Goal: Information Seeking & Learning: Find specific fact

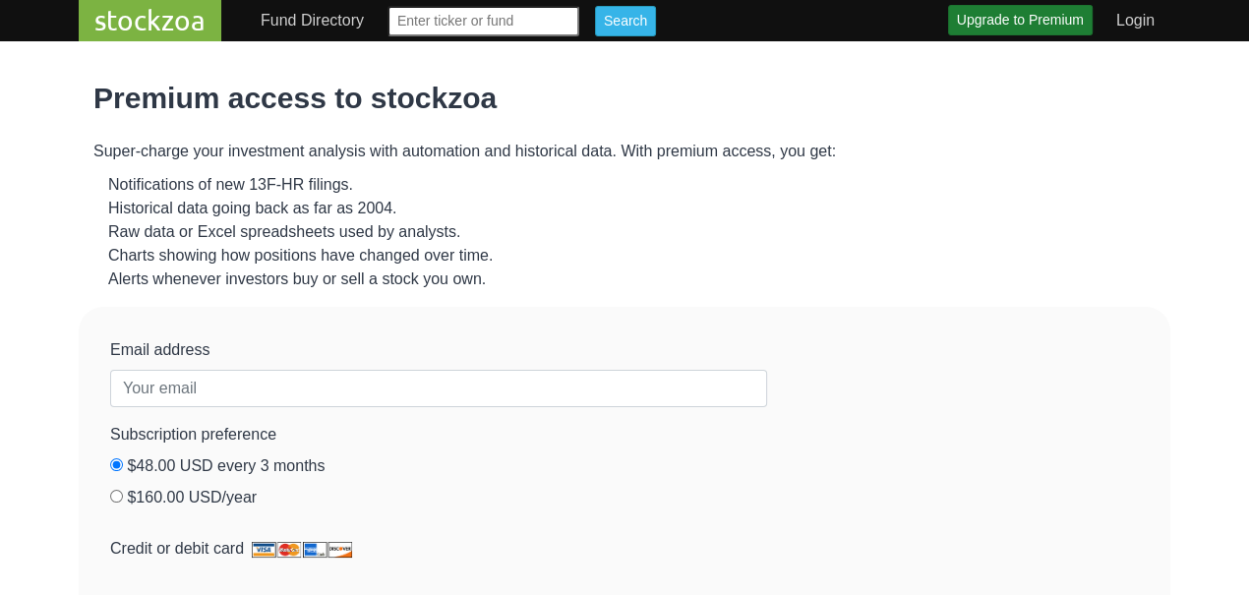
click at [557, 36] on input "text" at bounding box center [483, 21] width 192 height 30
type input "mux"
click at [595, 6] on input "Search" at bounding box center [625, 21] width 61 height 30
click at [656, 36] on input "Search" at bounding box center [625, 21] width 61 height 30
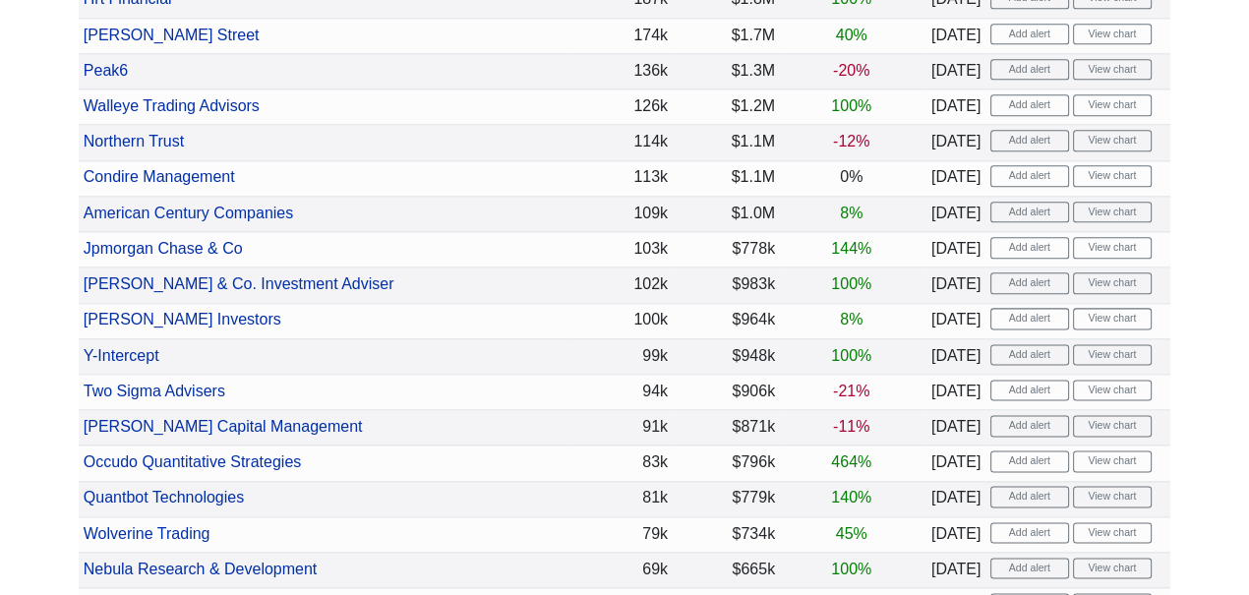
scroll to position [2196, 0]
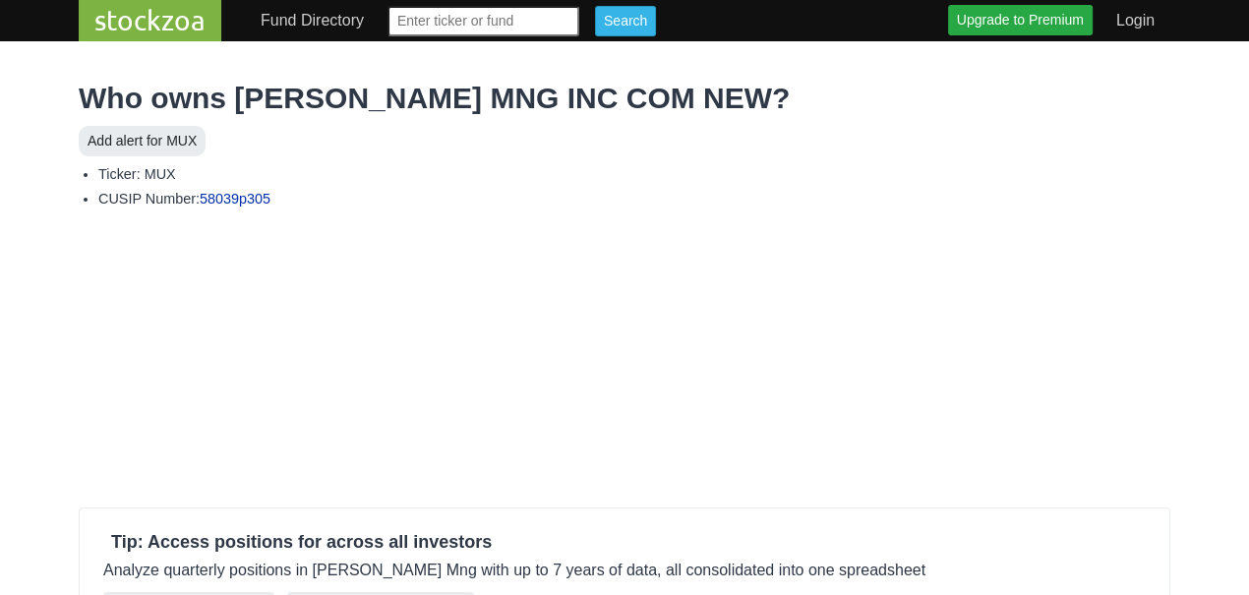
click at [579, 36] on input "text" at bounding box center [483, 21] width 192 height 30
type input "lvo"
click at [595, 6] on input "Search" at bounding box center [625, 21] width 61 height 30
click at [656, 36] on input "Search" at bounding box center [625, 21] width 61 height 30
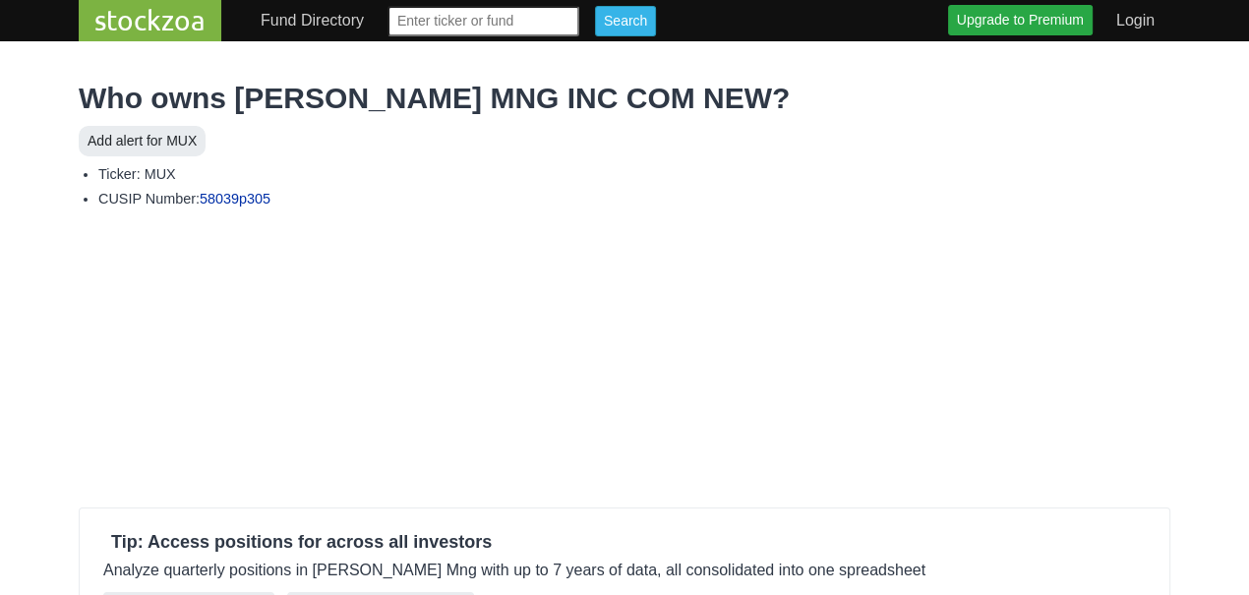
click at [556, 36] on input "text" at bounding box center [483, 21] width 192 height 30
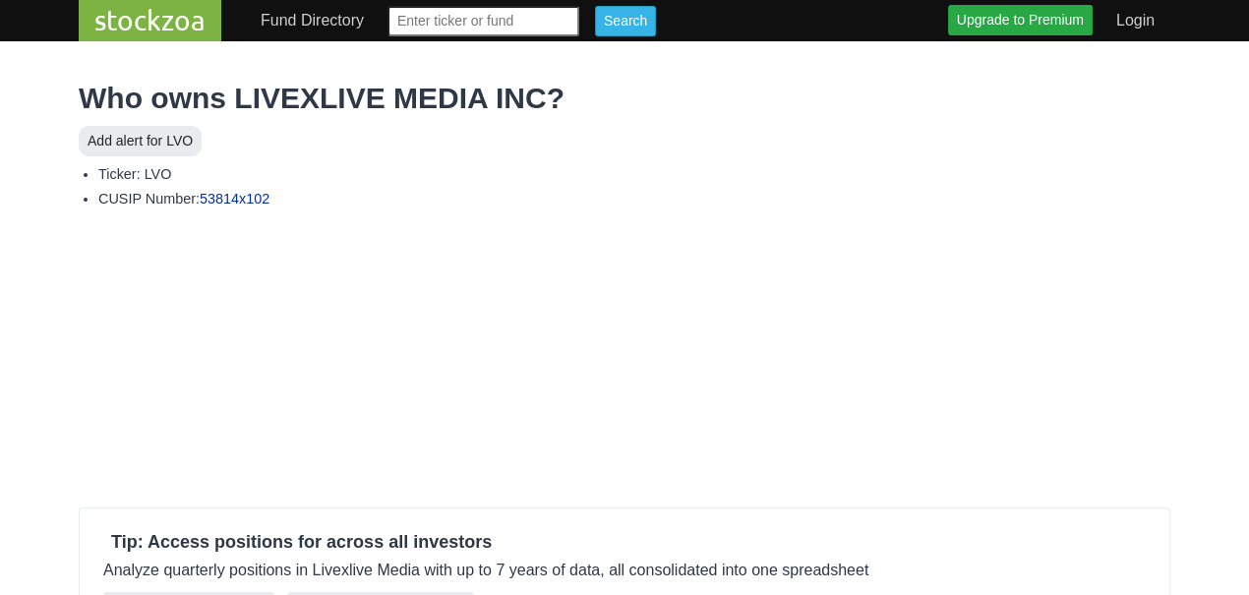
click at [579, 36] on input "text" at bounding box center [483, 21] width 192 height 30
type input "uuuu"
click at [656, 36] on input "Search" at bounding box center [625, 21] width 61 height 30
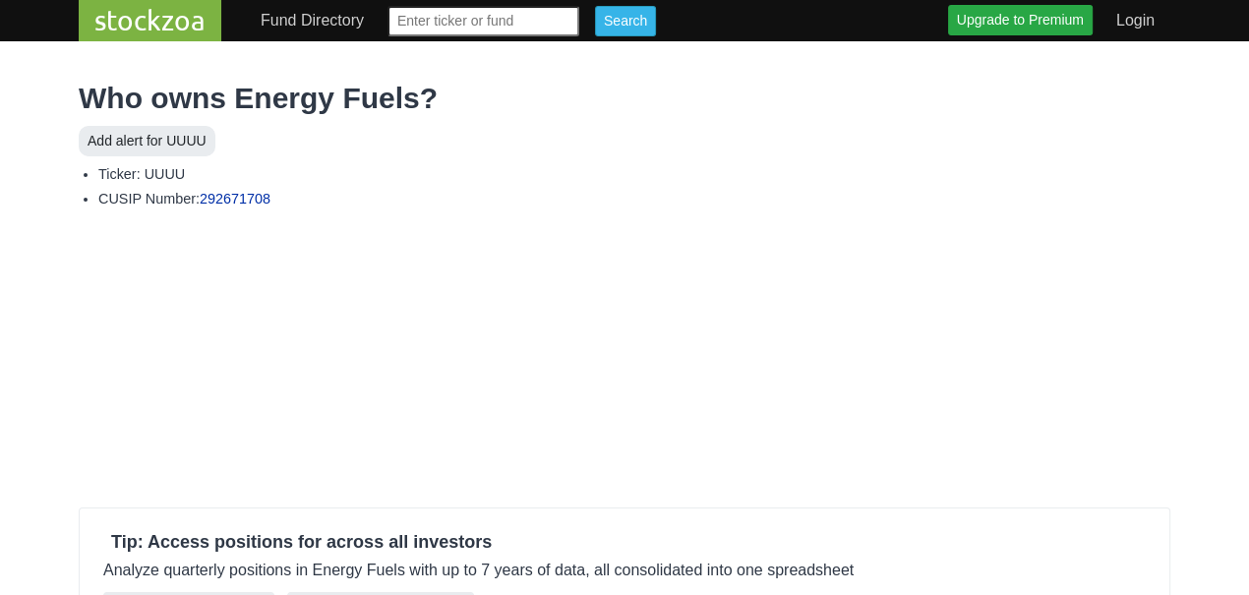
click at [579, 36] on input "text" at bounding box center [483, 21] width 192 height 30
type input "lvo"
click at [656, 36] on input "Search" at bounding box center [625, 21] width 61 height 30
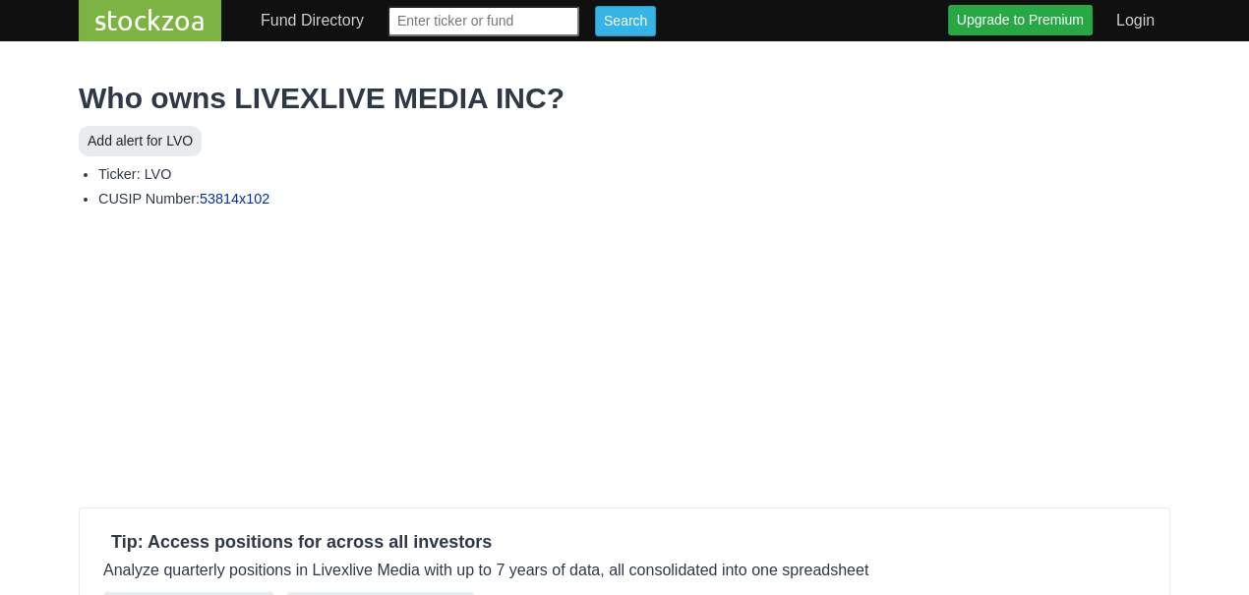
drag, startPoint x: 235, startPoint y: 152, endPoint x: 548, endPoint y: 163, distance: 312.9
click at [548, 116] on h1 "Who owns LIVEXLIVE MEDIA INC?" at bounding box center [624, 98] width 1091 height 35
click at [166, 156] on button "Add alert for LVO" at bounding box center [140, 141] width 123 height 30
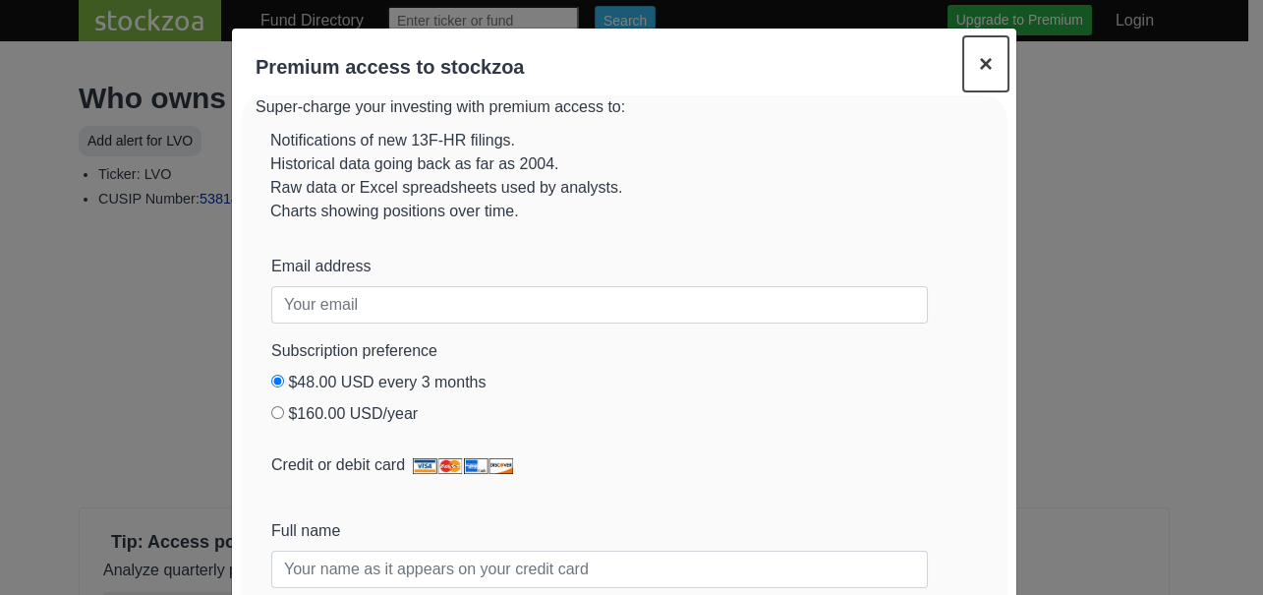
click at [979, 77] on span "×" at bounding box center [986, 63] width 14 height 27
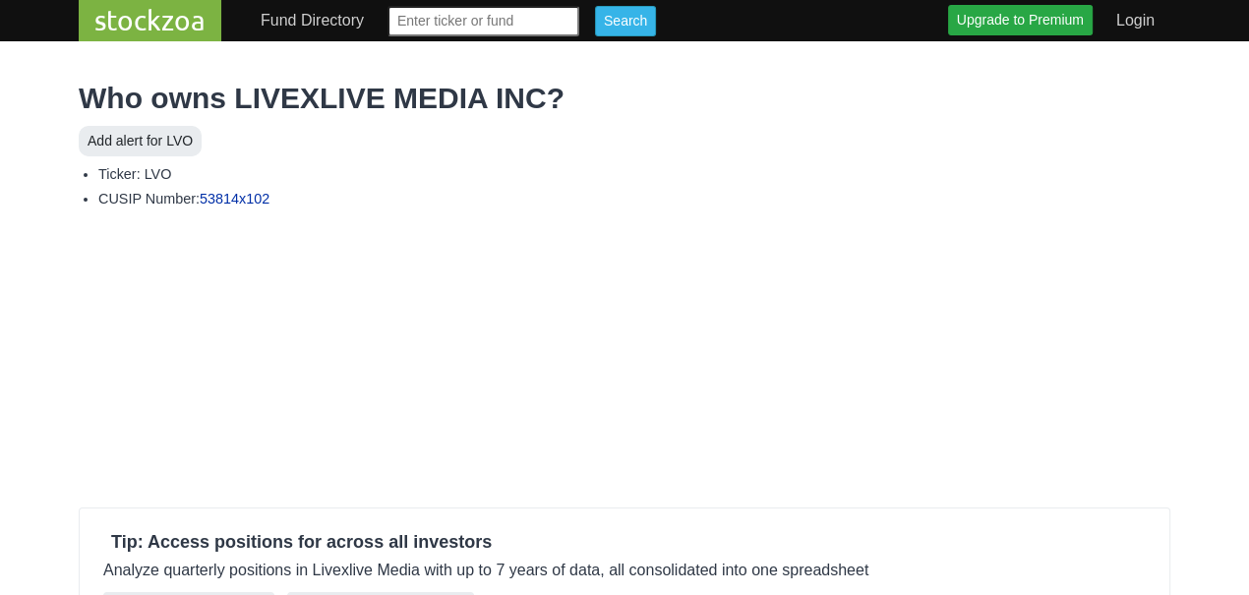
click at [579, 36] on input "text" at bounding box center [483, 21] width 192 height 30
type input "kmx"
click at [595, 6] on input "Search" at bounding box center [625, 21] width 61 height 30
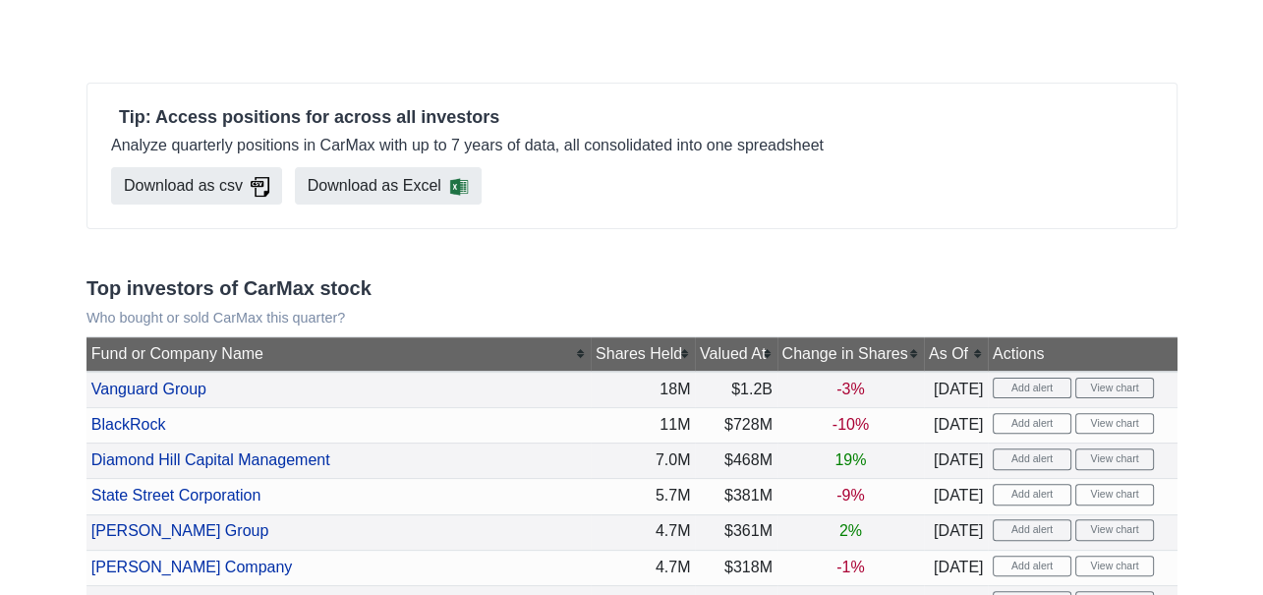
scroll to position [557, 0]
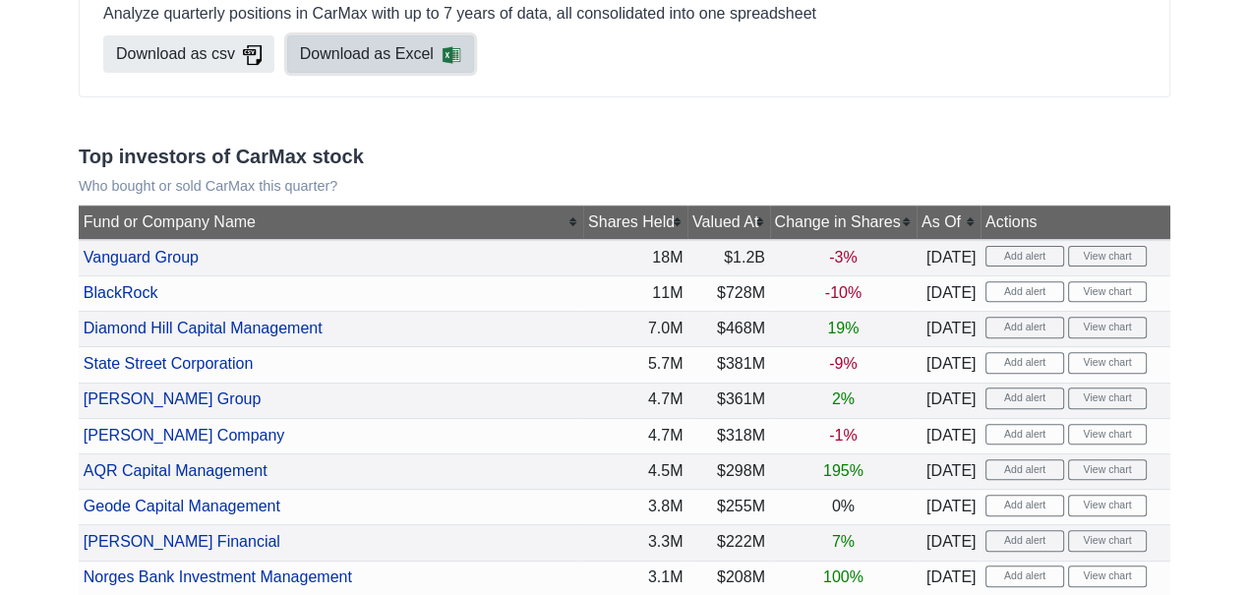
click at [474, 73] on link "Download as Excel" at bounding box center [380, 53] width 187 height 37
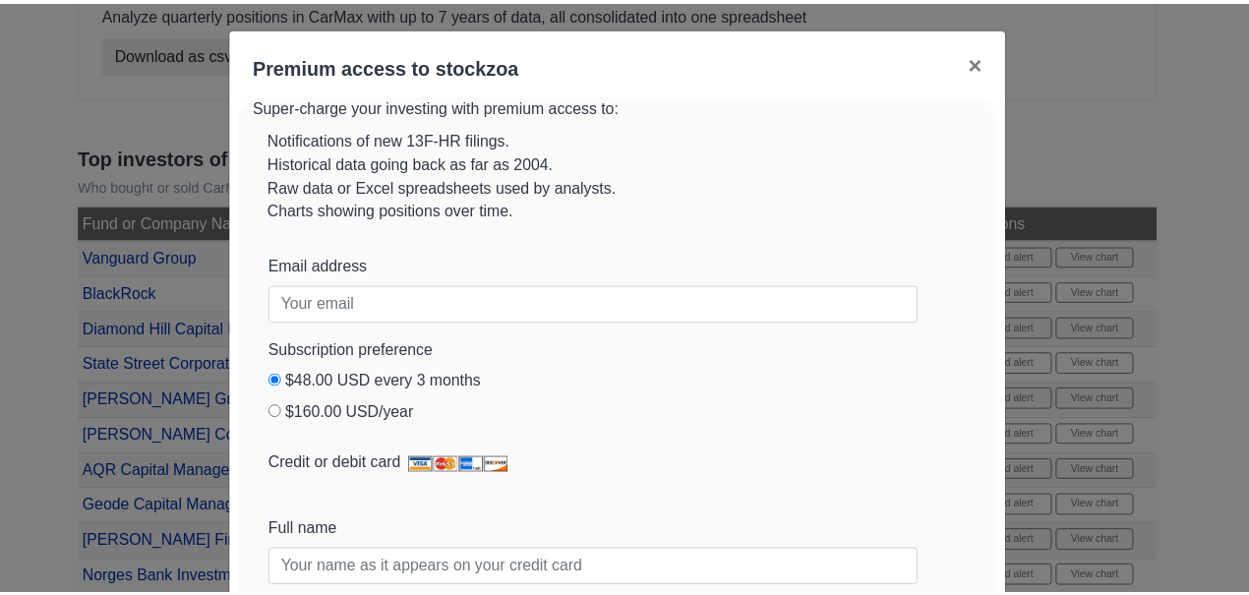
scroll to position [0, 0]
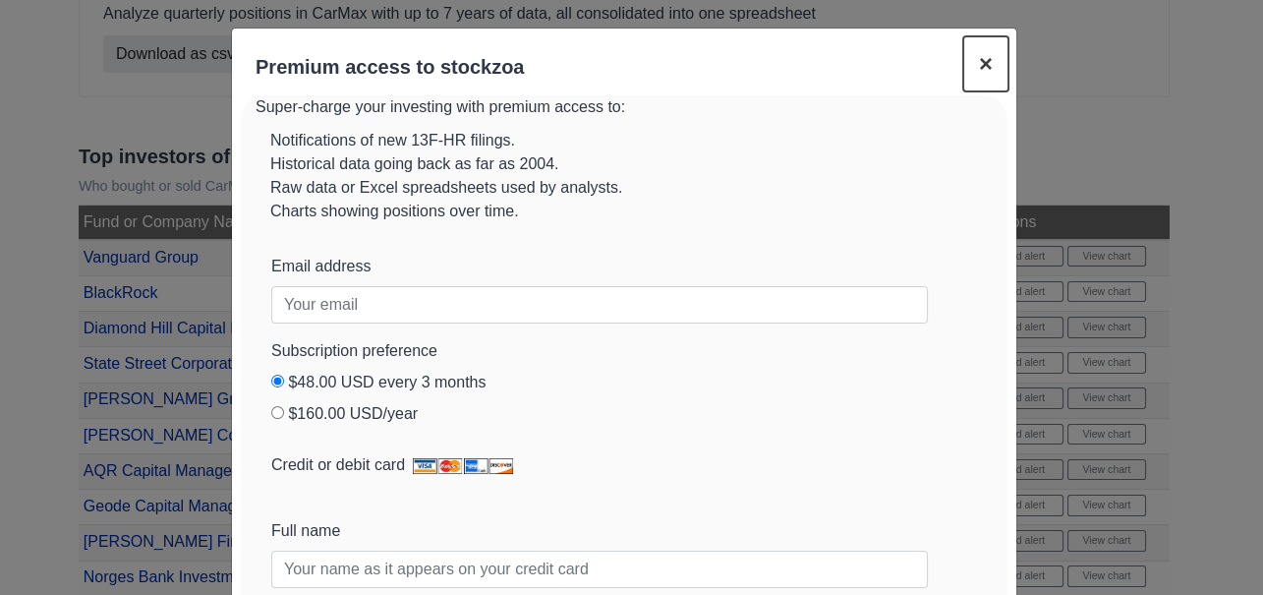
click at [979, 77] on span "×" at bounding box center [986, 63] width 14 height 27
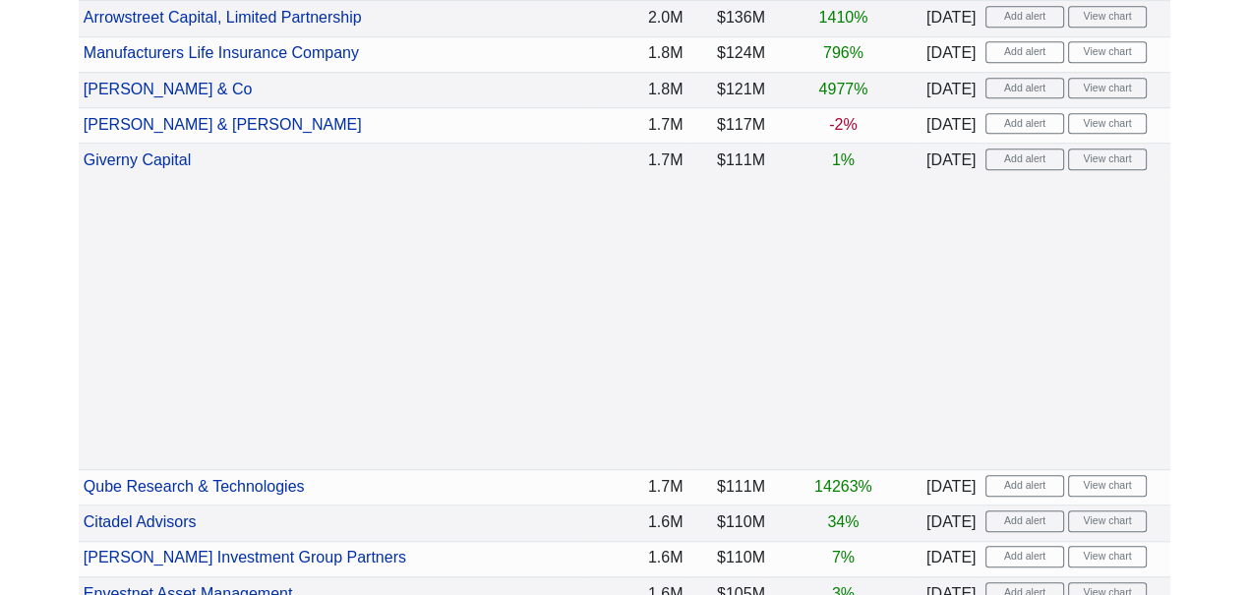
scroll to position [1441, 0]
